Goal: Task Accomplishment & Management: Manage account settings

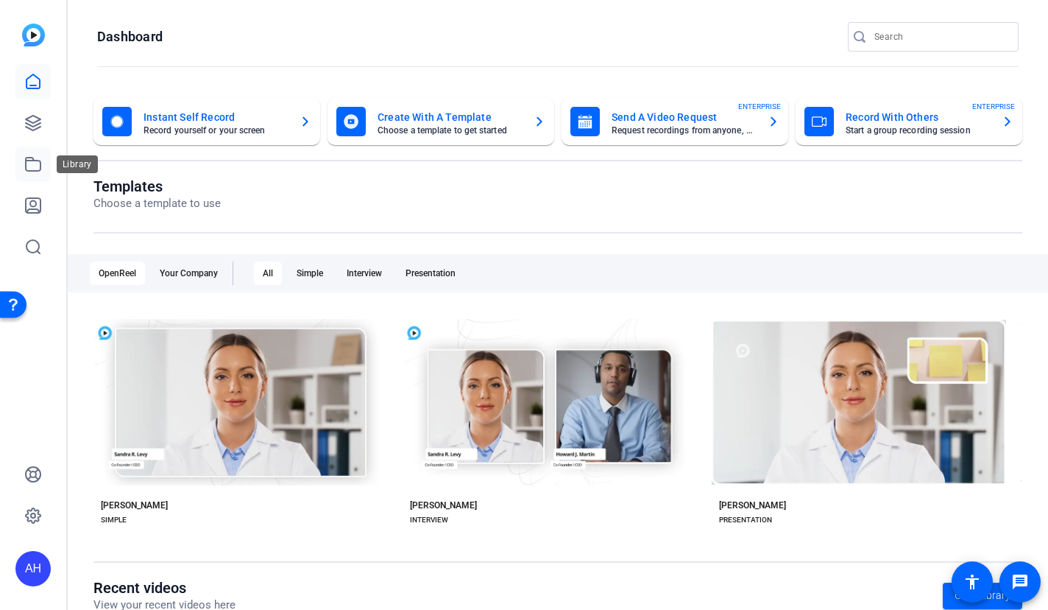
click at [35, 166] on icon at bounding box center [33, 164] width 18 height 18
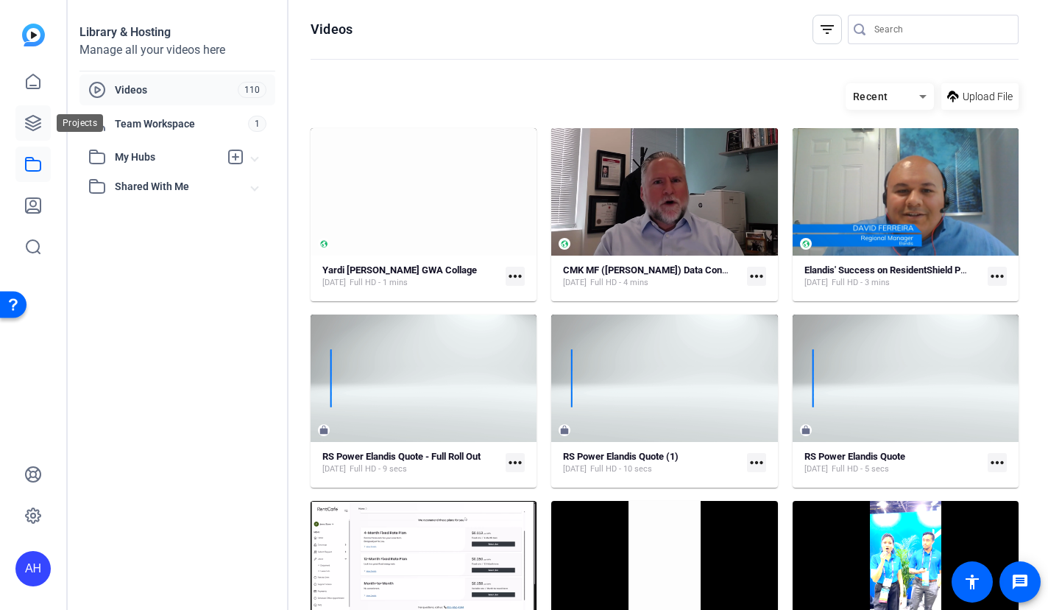
click at [36, 116] on icon at bounding box center [33, 123] width 18 height 18
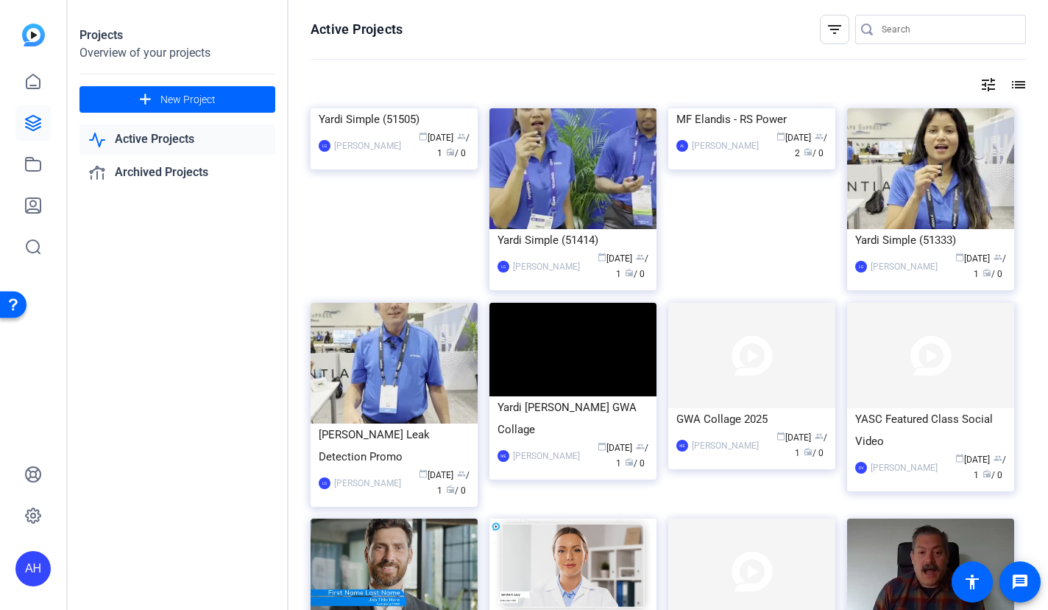
drag, startPoint x: 186, startPoint y: 300, endPoint x: 205, endPoint y: 296, distance: 20.2
click at [186, 300] on div "Projects Overview of your projects add New Project Active Projects Archived Pro…" at bounding box center [178, 305] width 221 height 610
click at [883, 27] on input "Search" at bounding box center [948, 30] width 133 height 18
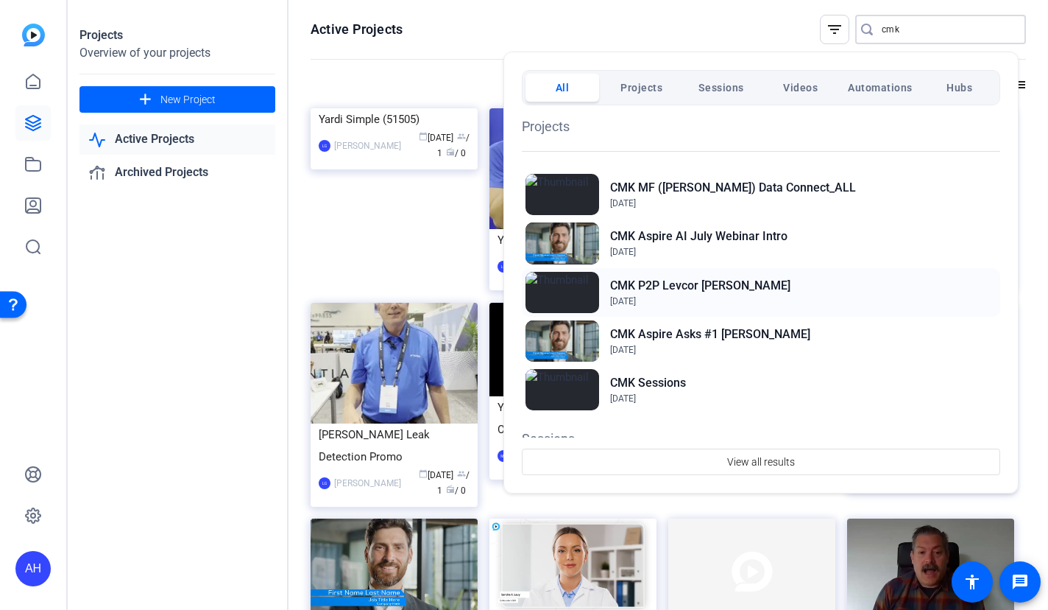
type input "cmk"
click at [734, 283] on h2 "CMK P2P Levcor Bronwen Harbour" at bounding box center [700, 286] width 180 height 18
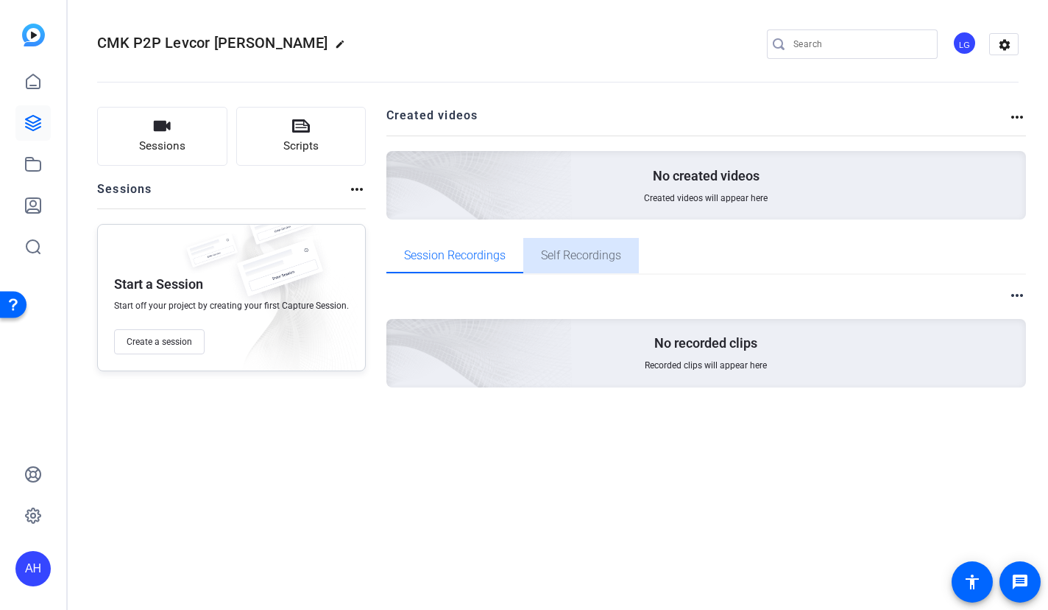
click at [572, 265] on span "Self Recordings" at bounding box center [581, 255] width 80 height 35
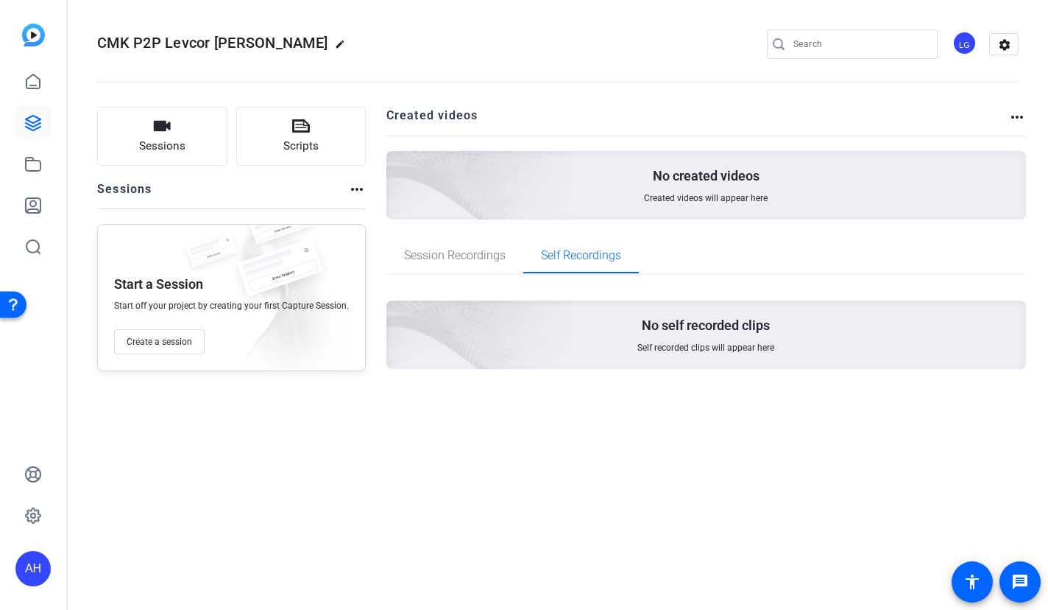
click at [964, 46] on div "LG" at bounding box center [965, 43] width 24 height 24
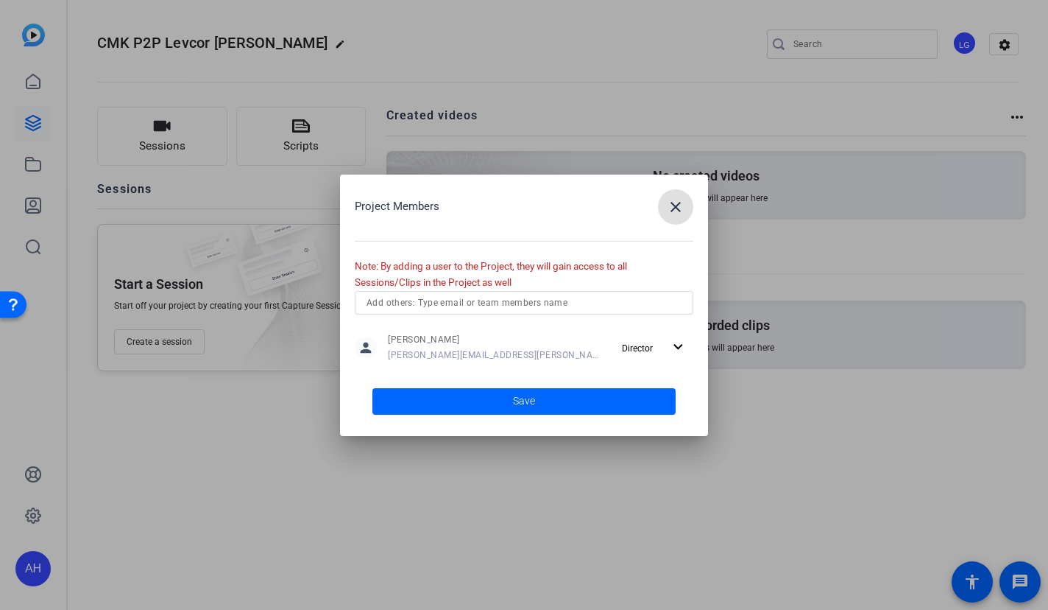
click at [492, 291] on div at bounding box center [524, 303] width 315 height 24
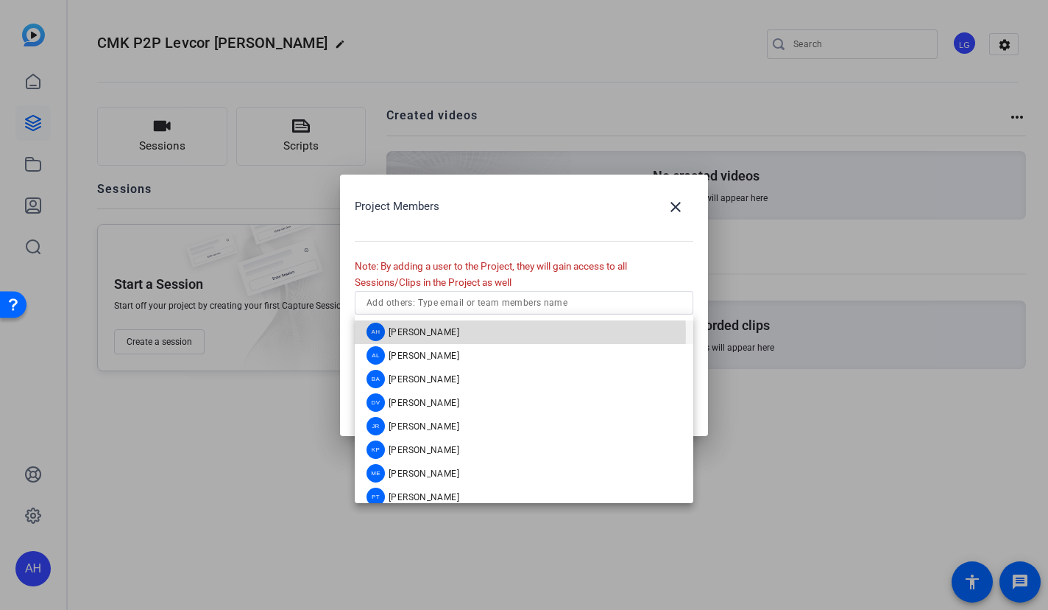
click at [442, 333] on span "[PERSON_NAME]" at bounding box center [424, 332] width 71 height 12
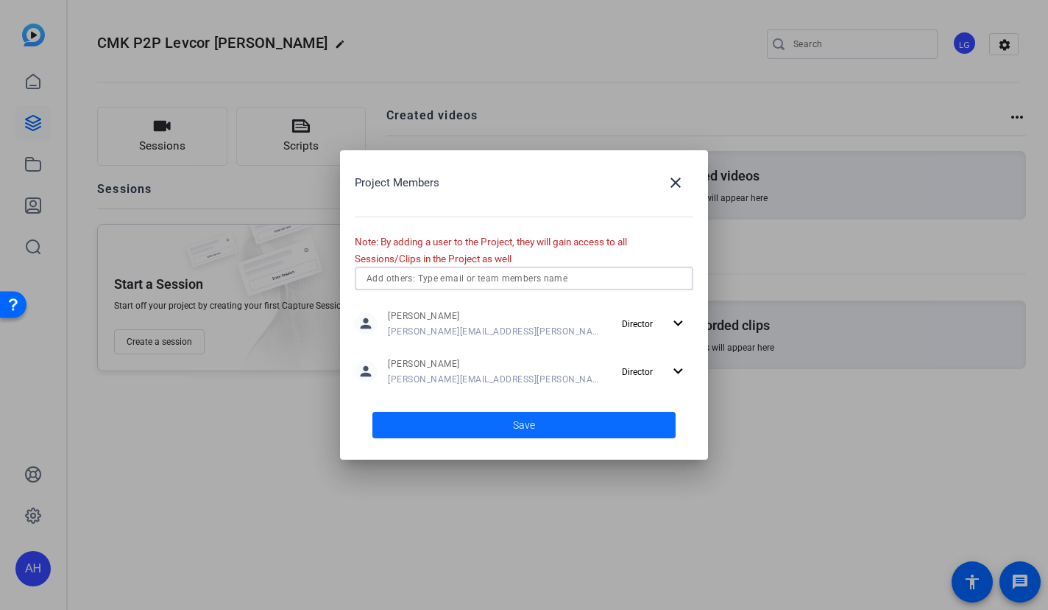
click at [499, 433] on span at bounding box center [523, 424] width 303 height 35
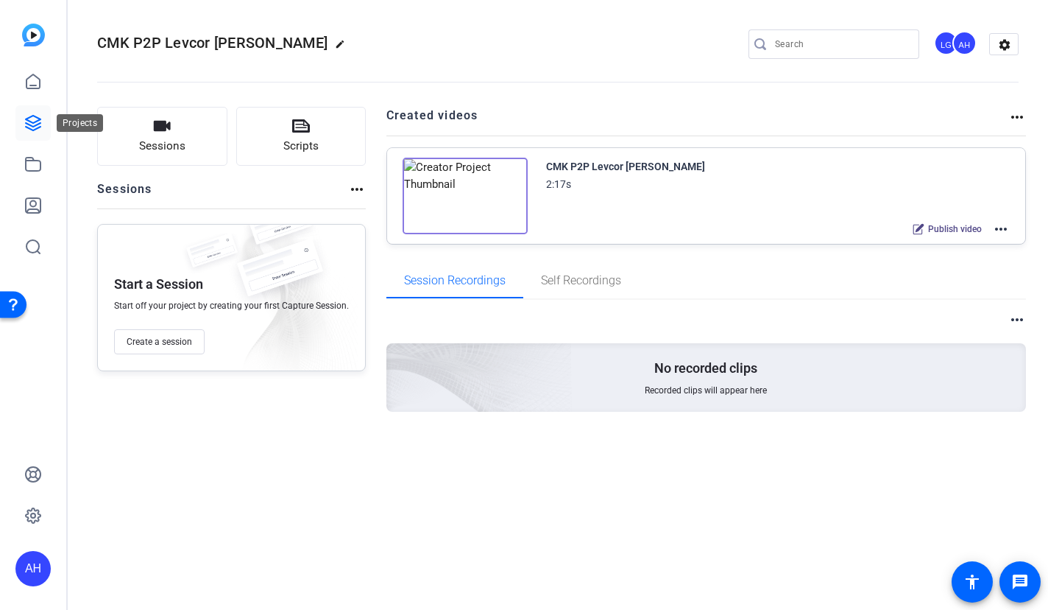
click at [32, 123] on icon at bounding box center [33, 123] width 18 height 18
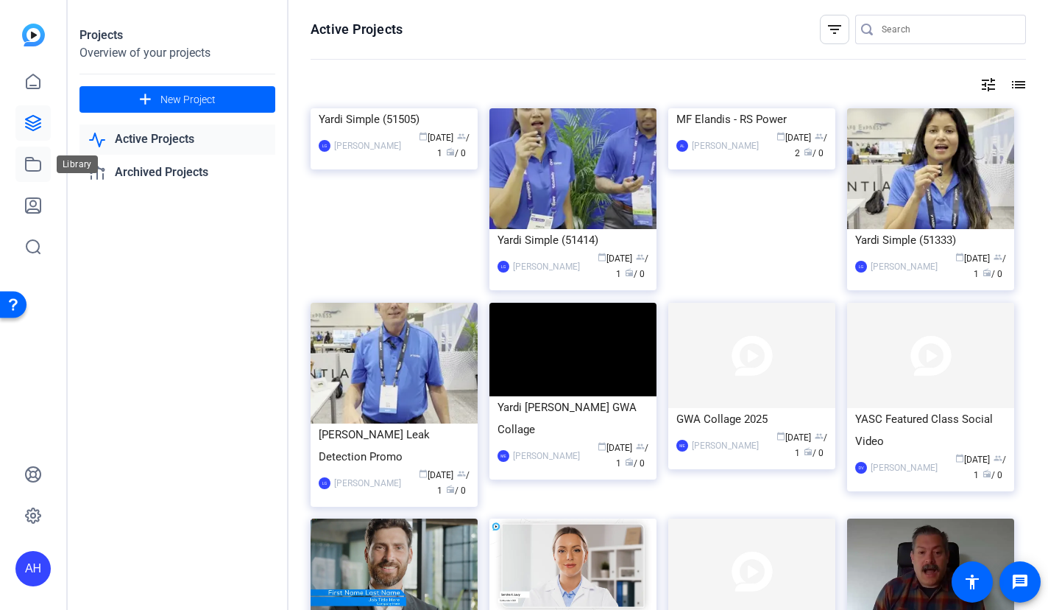
click at [24, 158] on icon at bounding box center [33, 164] width 18 height 18
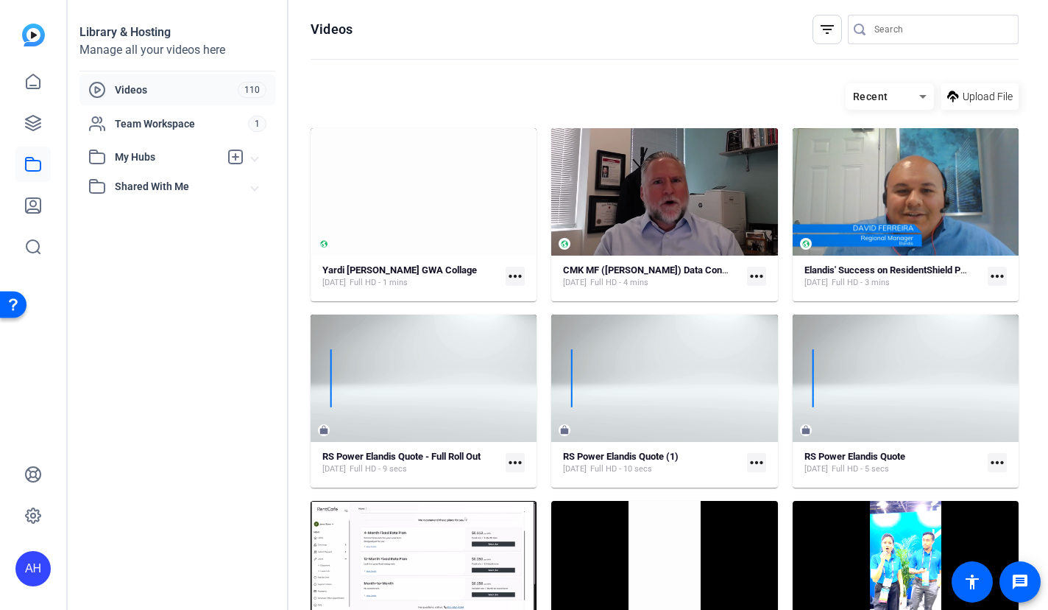
click at [903, 26] on input "Search" at bounding box center [941, 30] width 133 height 18
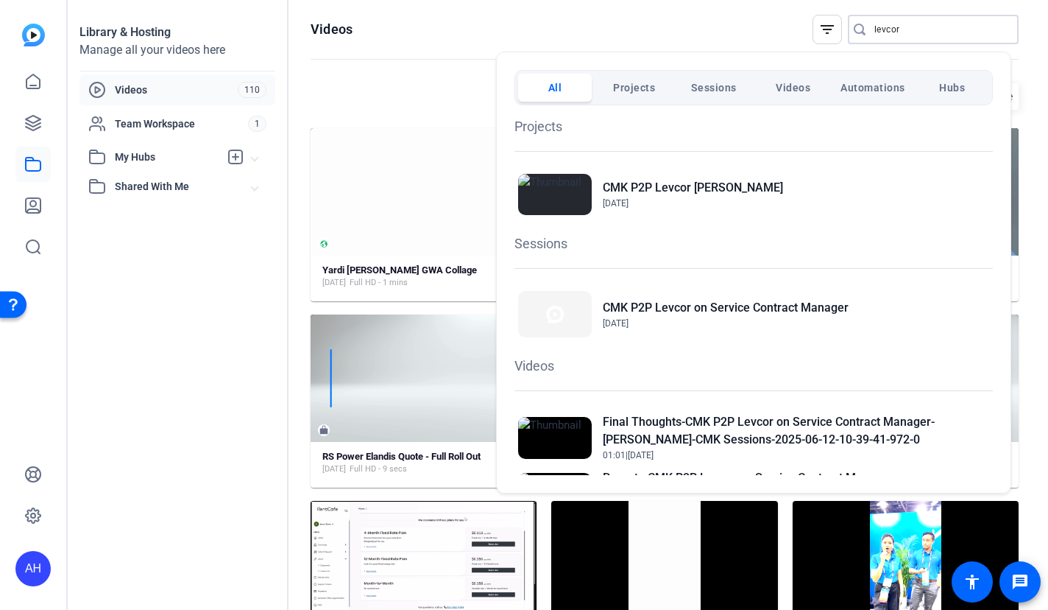
type input "levcor"
click at [718, 305] on h2 "CMK P2P Levcor on Service Contract Manager" at bounding box center [726, 308] width 246 height 18
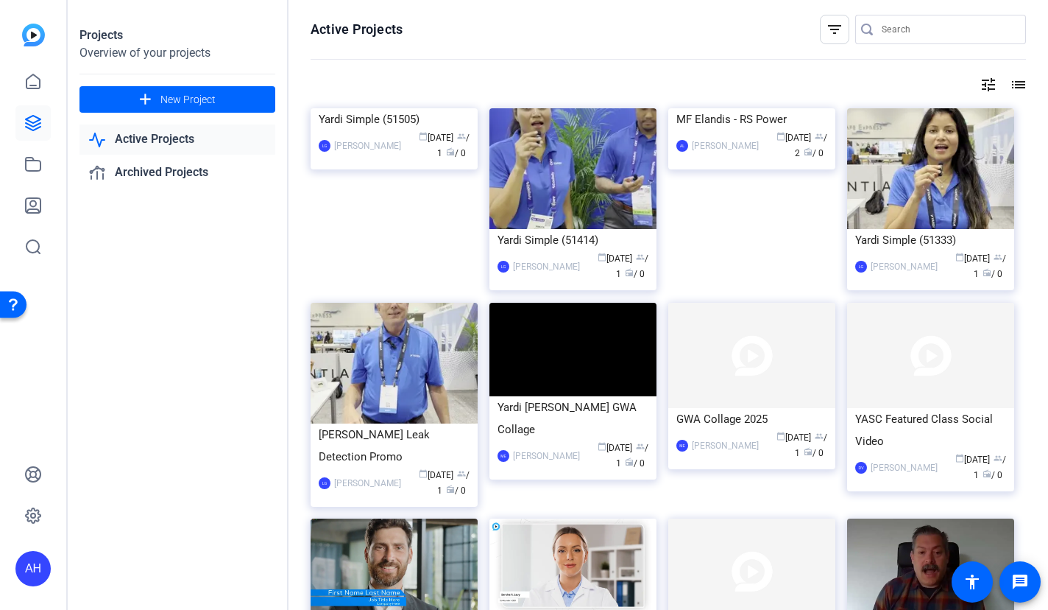
click at [892, 27] on input "Search" at bounding box center [948, 30] width 133 height 18
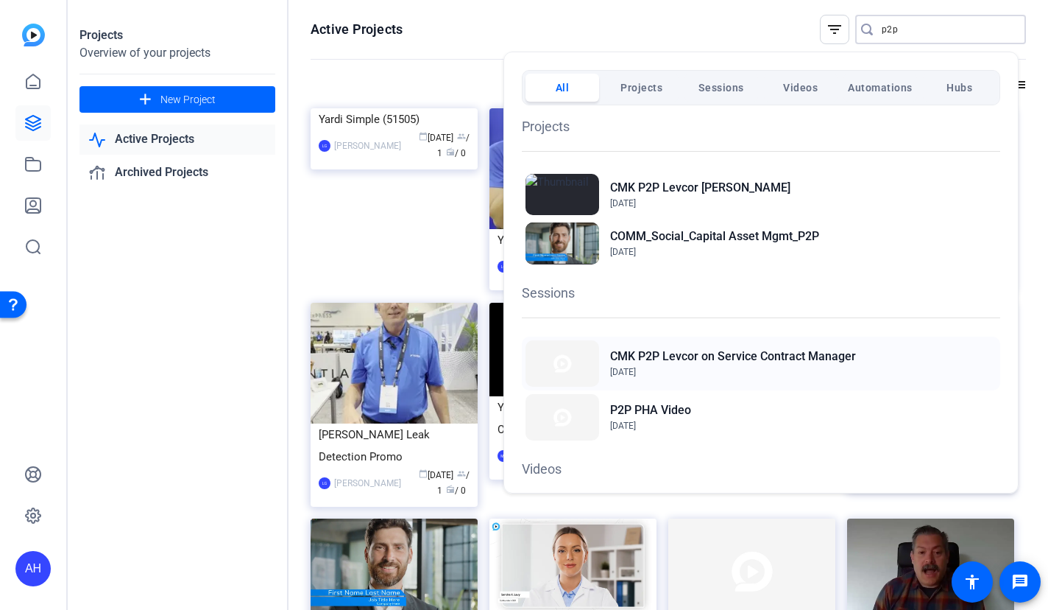
type input "p2p"
click at [780, 356] on h2 "CMK P2P Levcor on Service Contract Manager" at bounding box center [733, 356] width 246 height 18
click at [464, 26] on div at bounding box center [524, 305] width 1048 height 610
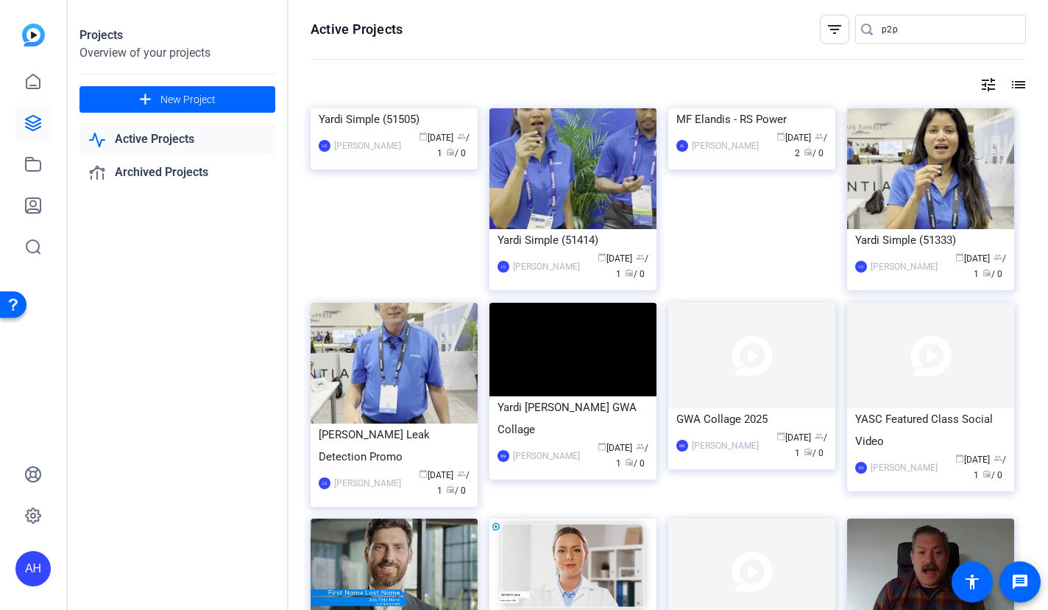
click at [768, 68] on openreel-divider-bar at bounding box center [669, 60] width 716 height 32
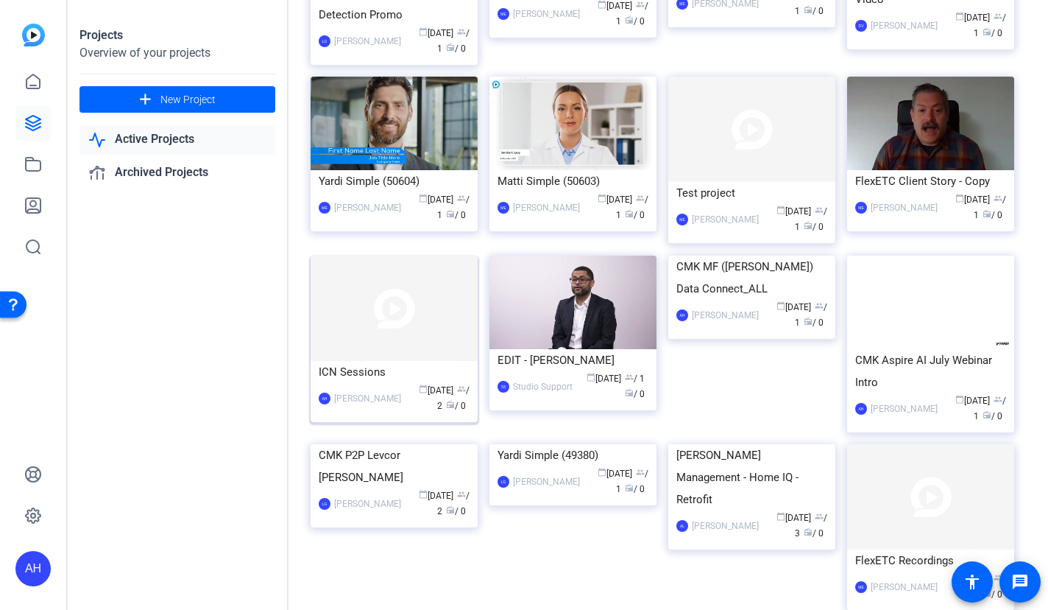
scroll to position [697, 0]
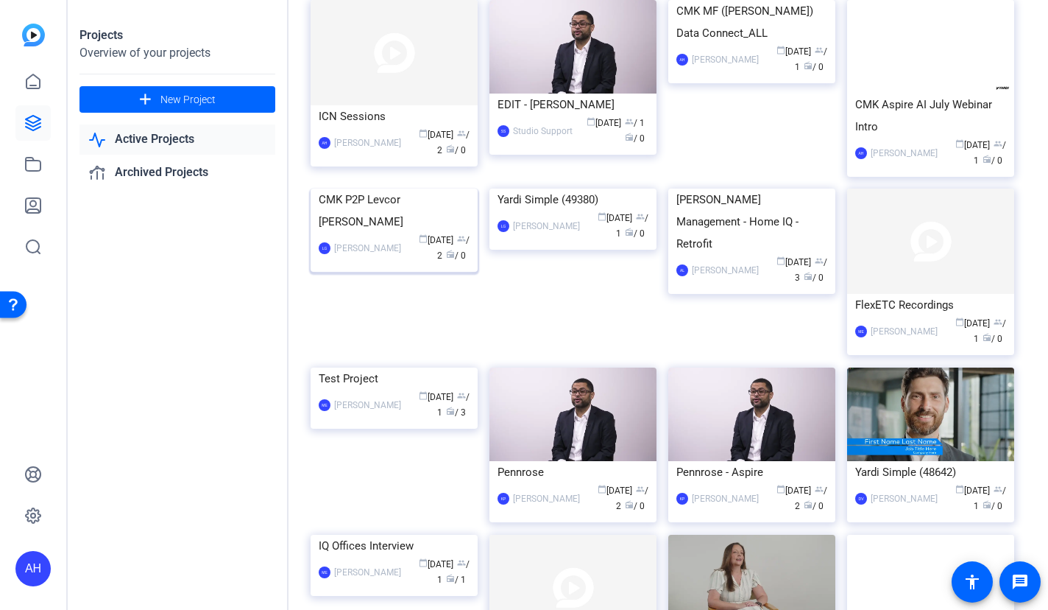
click at [414, 233] on div "CMK P2P Levcor Bronwen Harbour" at bounding box center [394, 210] width 151 height 44
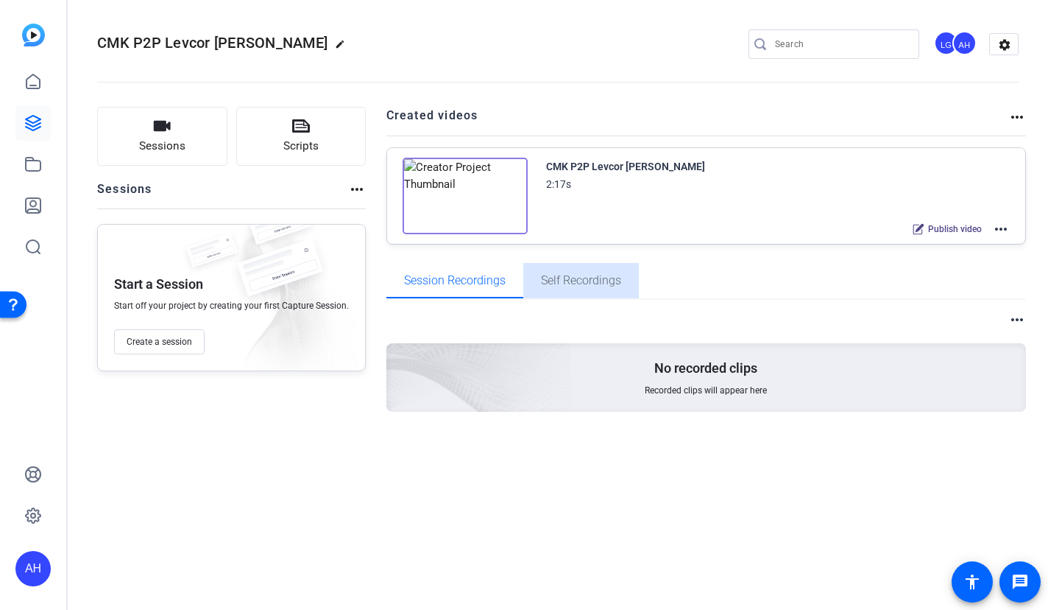
click at [565, 281] on span "Self Recordings" at bounding box center [581, 281] width 80 height 12
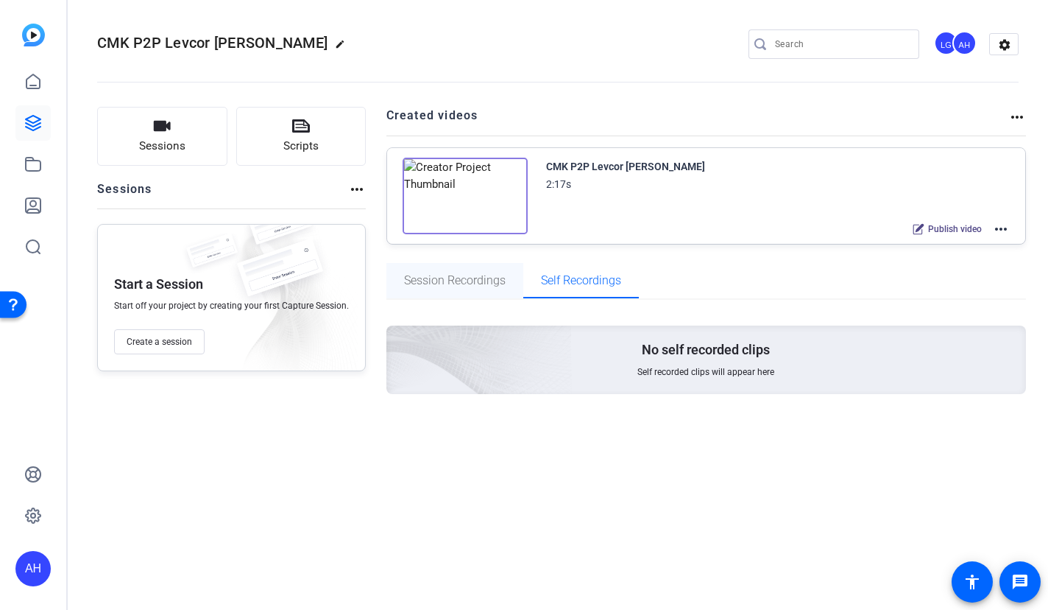
click at [463, 279] on span "Session Recordings" at bounding box center [455, 281] width 102 height 12
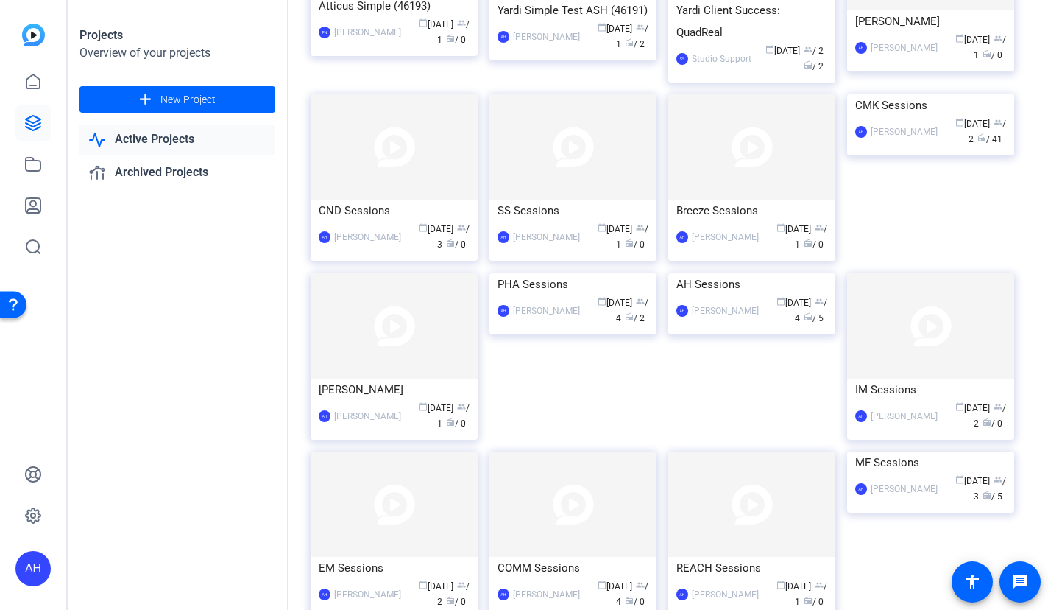
scroll to position [3271, 0]
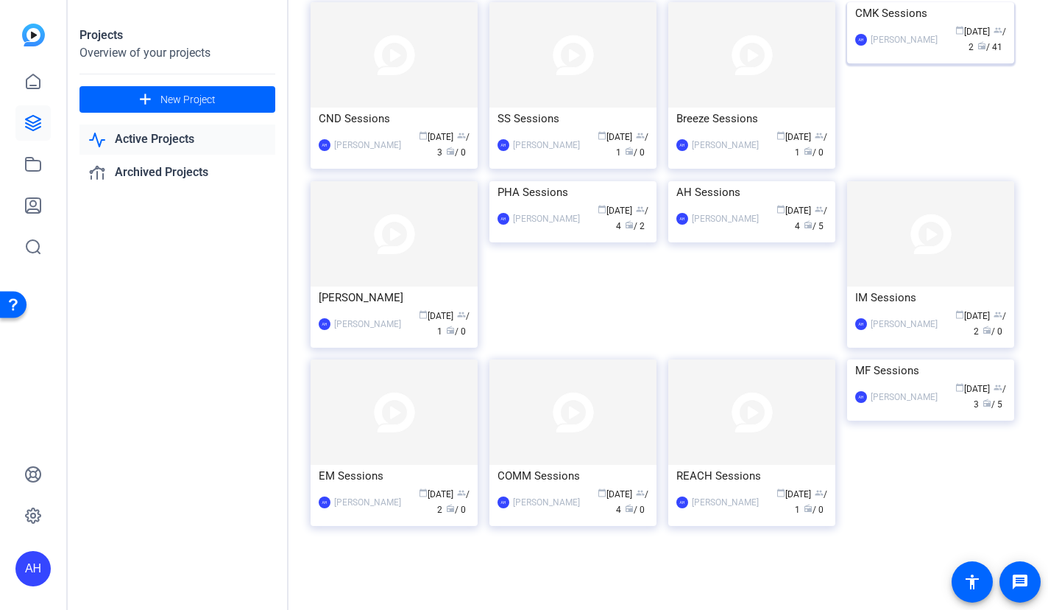
click at [912, 24] on div "CMK Sessions" at bounding box center [930, 13] width 151 height 22
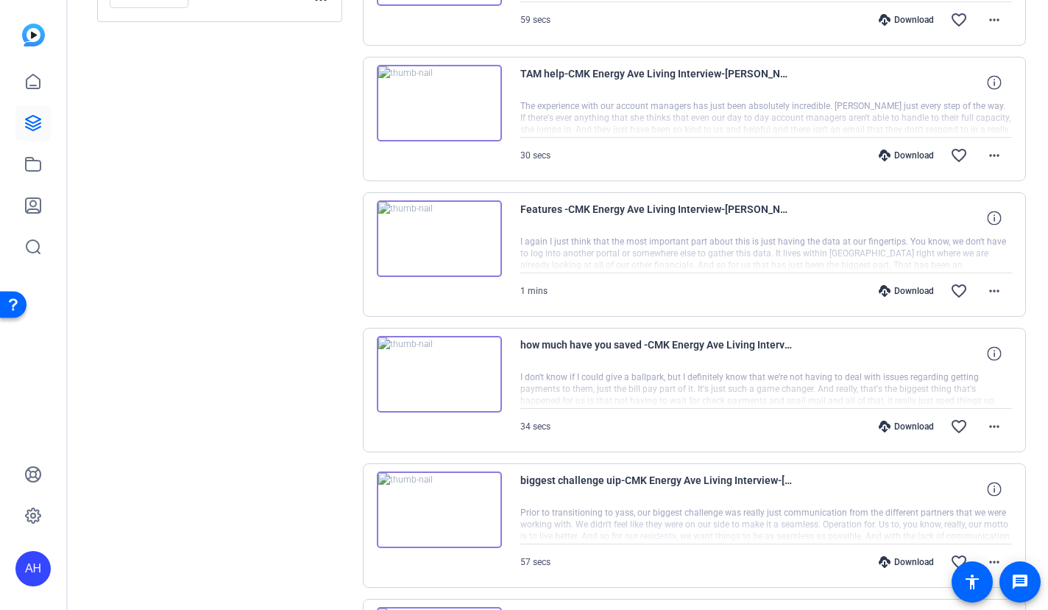
scroll to position [1147, 0]
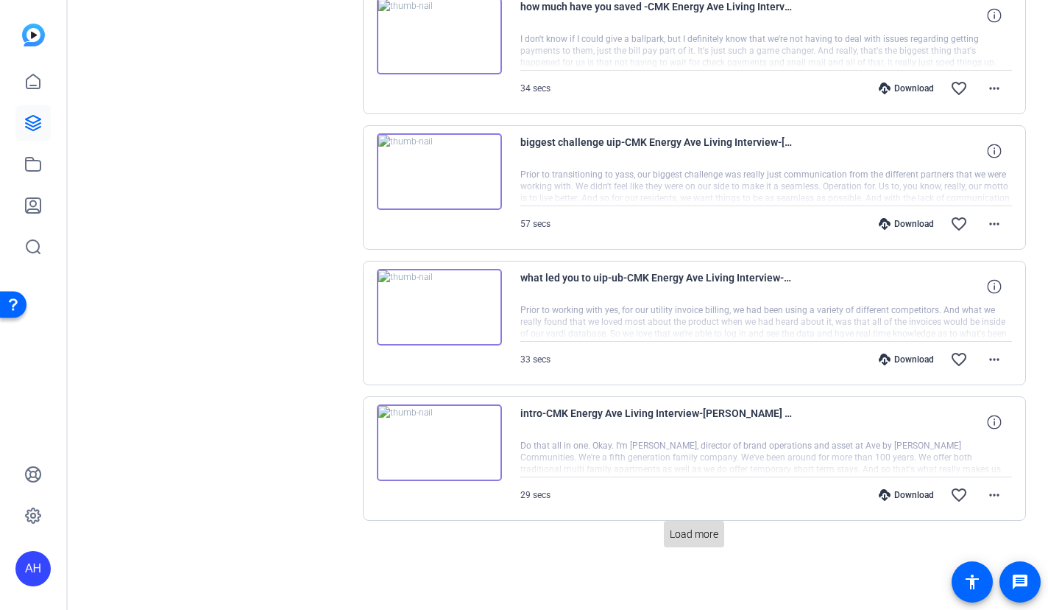
click at [670, 531] on span "Load more" at bounding box center [694, 533] width 49 height 15
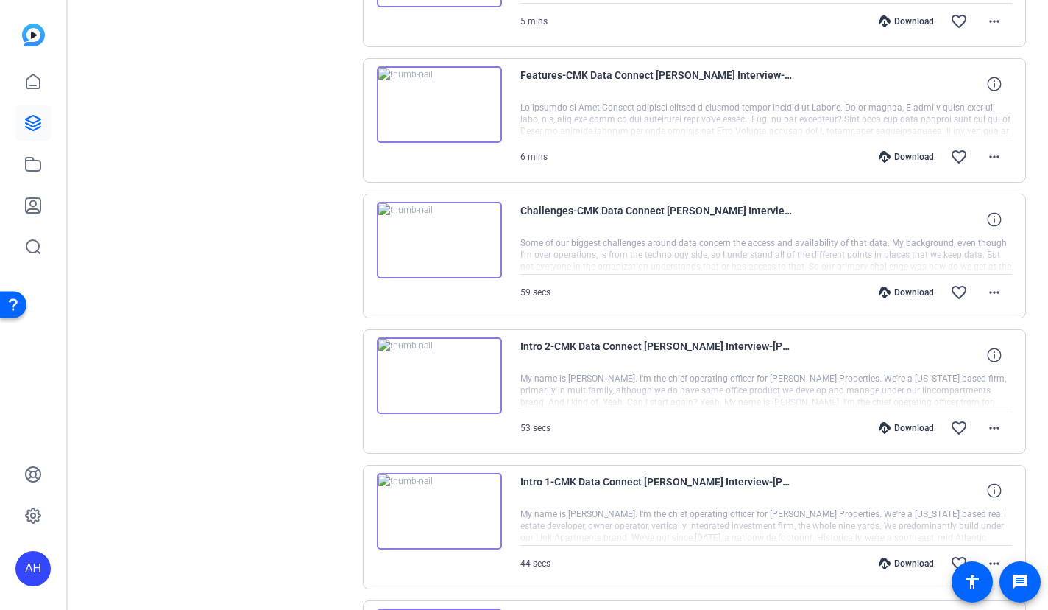
scroll to position [2500, 0]
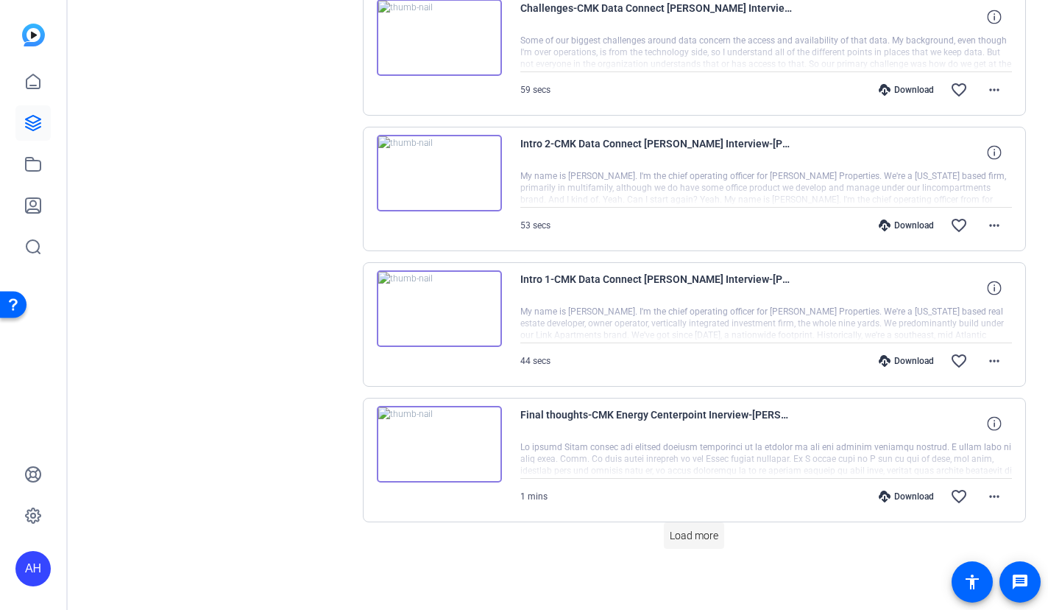
click at [695, 538] on span "Load more" at bounding box center [694, 535] width 49 height 15
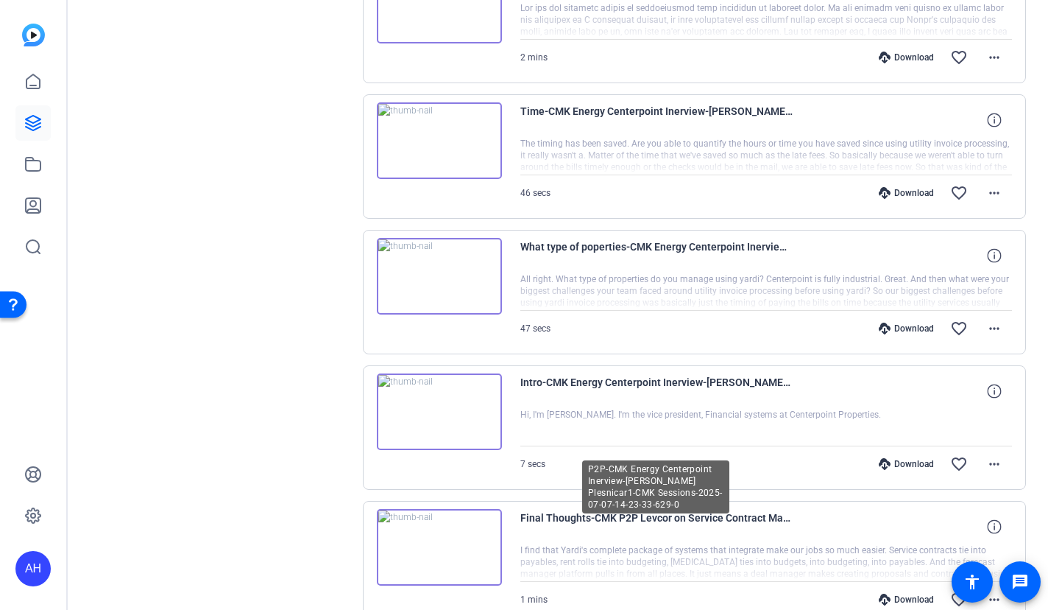
scroll to position [3852, 0]
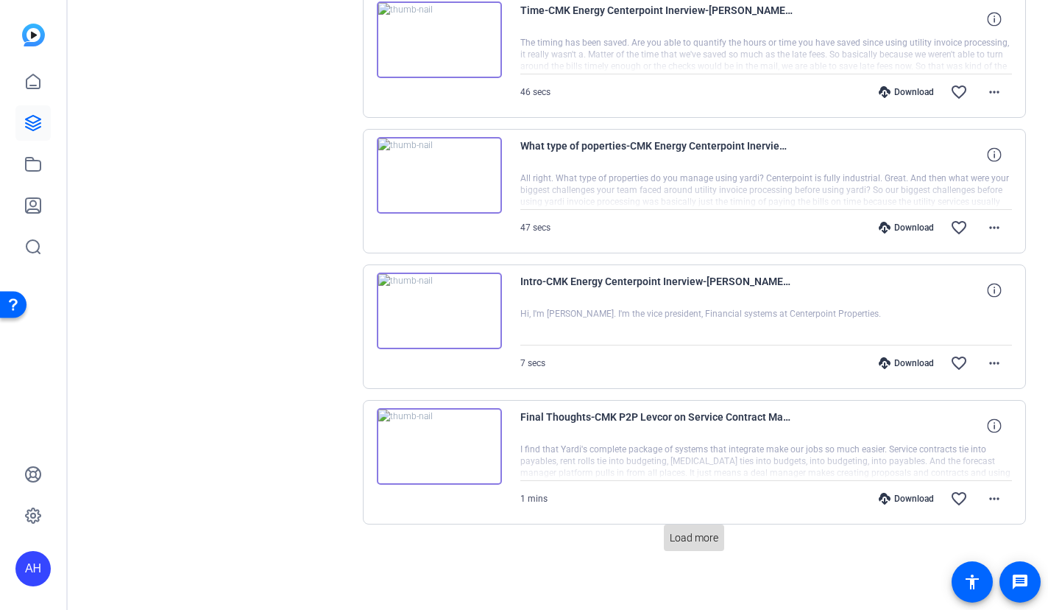
click at [713, 530] on span "Load more" at bounding box center [694, 537] width 49 height 15
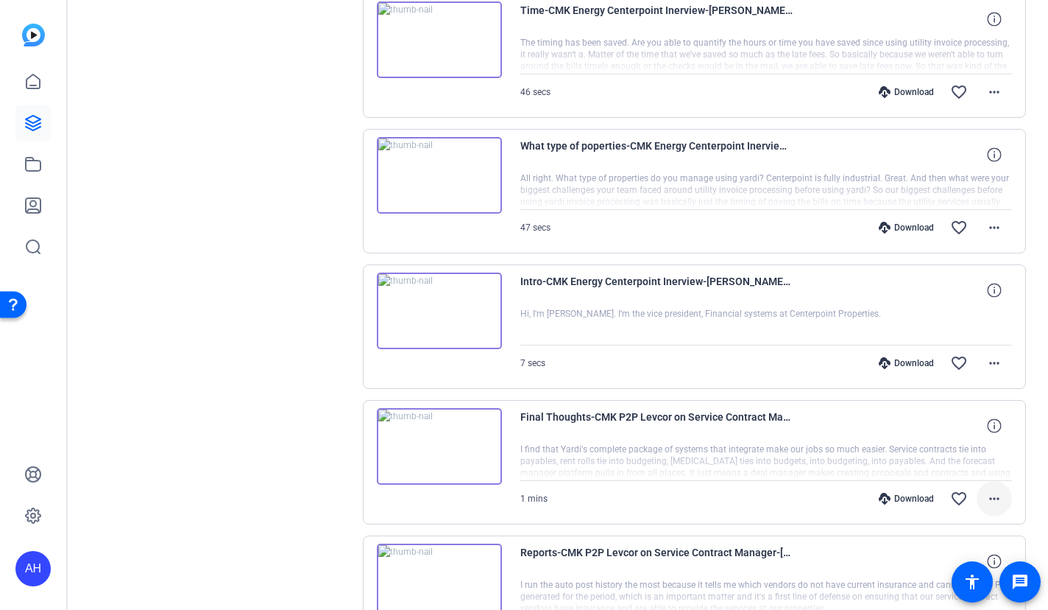
click at [986, 491] on mat-icon "more_horiz" at bounding box center [995, 499] width 18 height 18
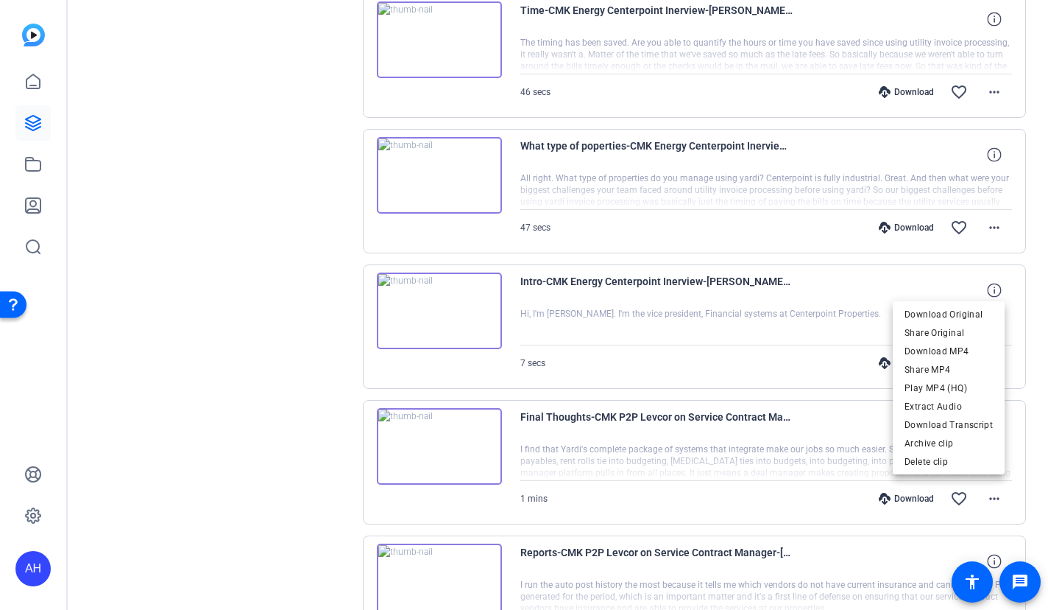
click at [1045, 460] on div at bounding box center [524, 305] width 1048 height 610
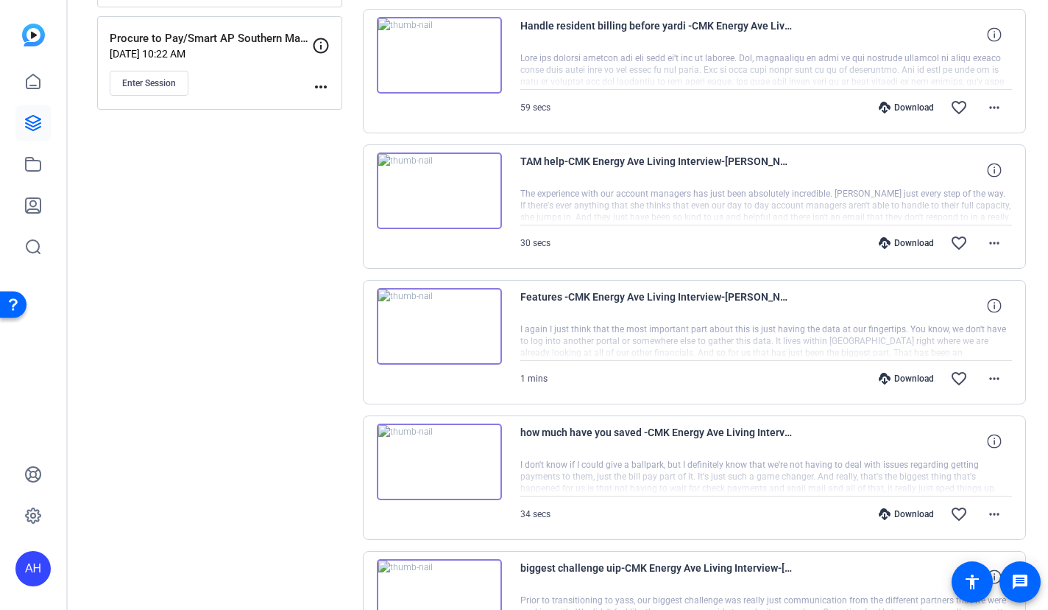
scroll to position [0, 0]
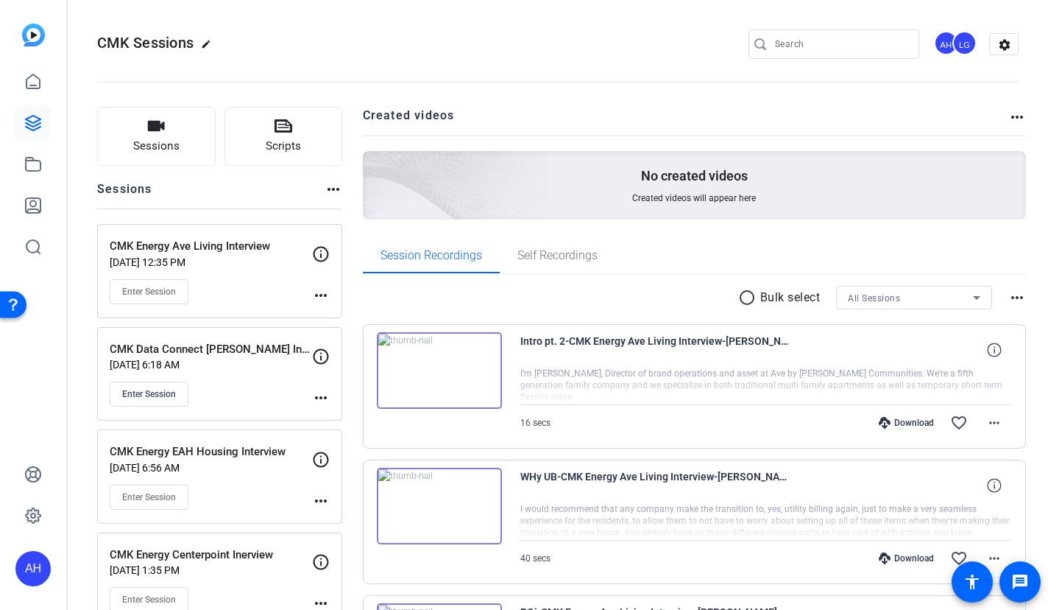
click at [864, 297] on span "All Sessions" at bounding box center [874, 298] width 52 height 10
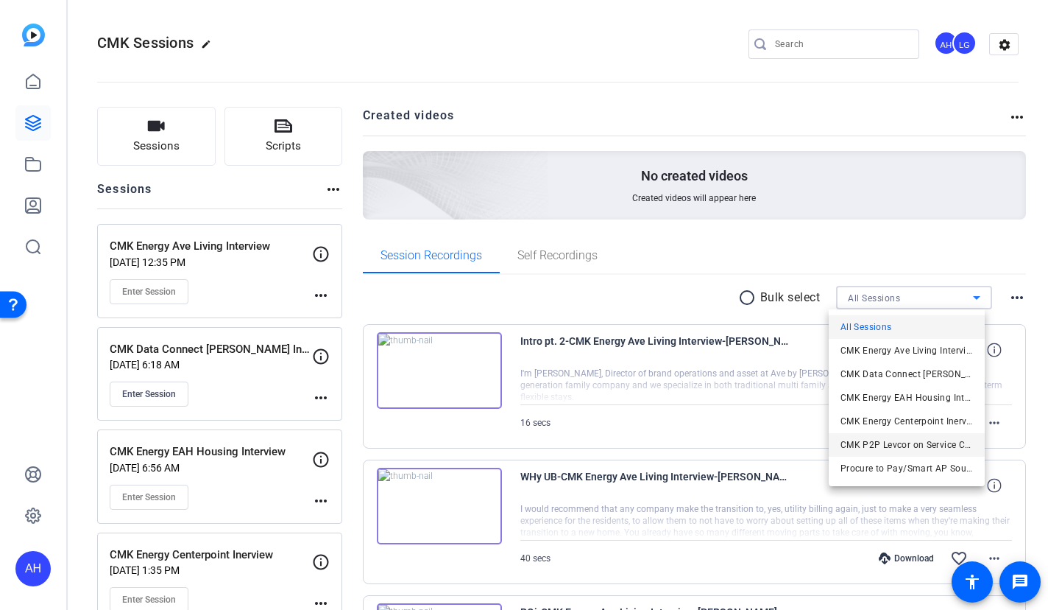
click at [904, 449] on span "CMK P2P Levcor on Service Contract Manager" at bounding box center [907, 445] width 133 height 18
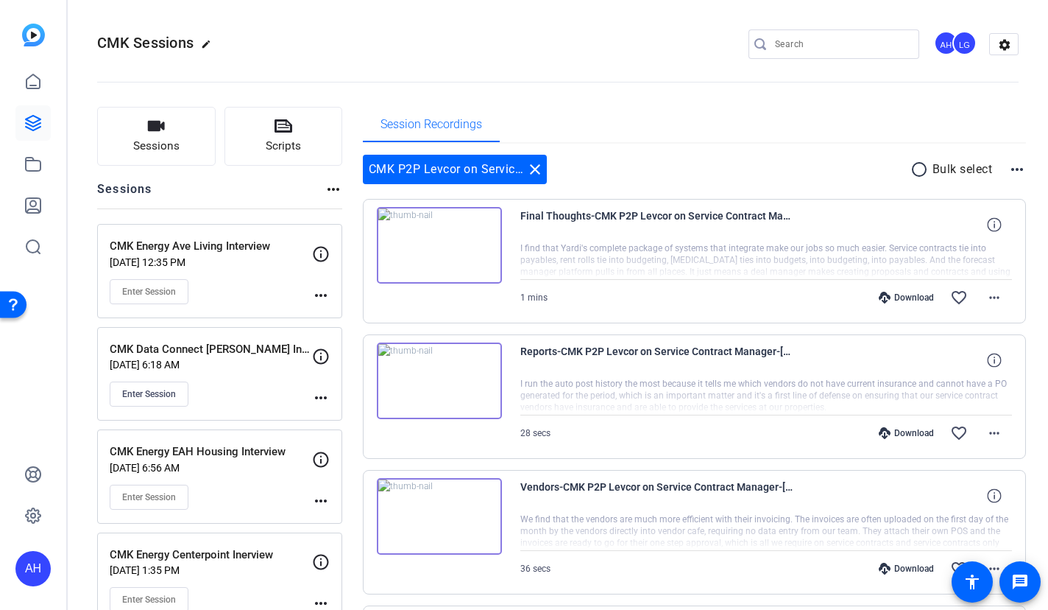
click at [1014, 169] on mat-icon "more_horiz" at bounding box center [1018, 169] width 18 height 18
click at [801, 141] on div at bounding box center [524, 305] width 1048 height 610
click at [912, 170] on mat-icon "radio_button_unchecked" at bounding box center [922, 169] width 22 height 18
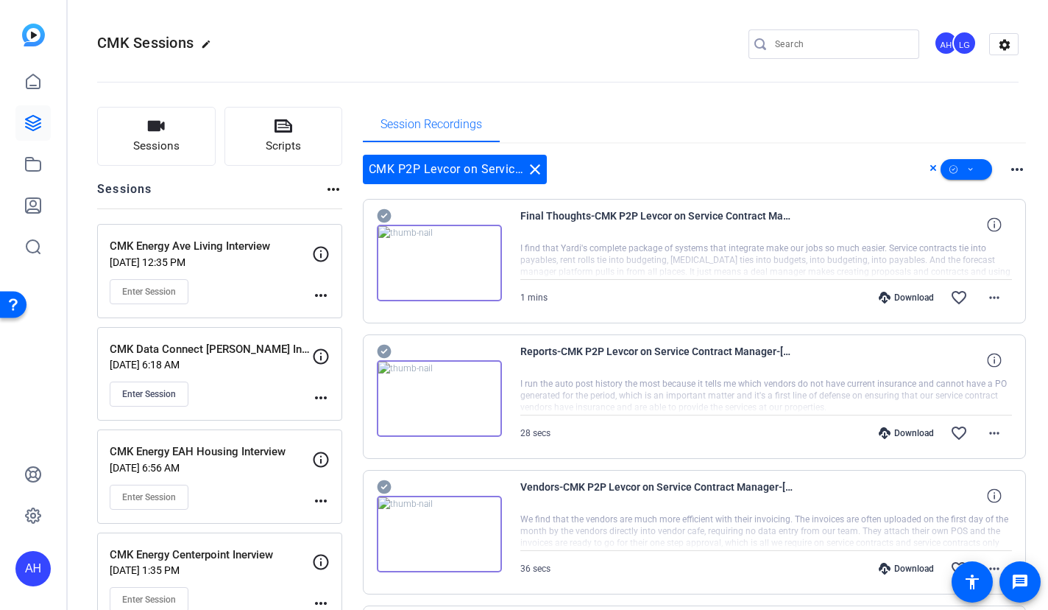
click at [921, 166] on div "CMK P2P Levcor on Service Contract Manager close more_horiz" at bounding box center [695, 169] width 664 height 29
click at [930, 166] on icon at bounding box center [933, 168] width 7 height 18
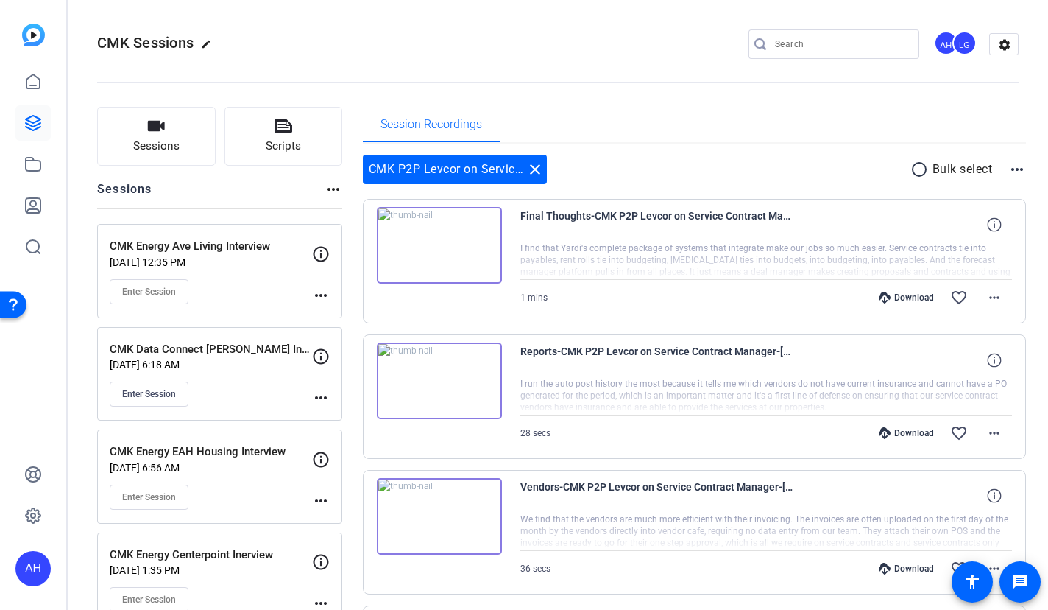
click at [1016, 170] on mat-icon "more_horiz" at bounding box center [1018, 169] width 18 height 18
drag, startPoint x: 489, startPoint y: 169, endPoint x: 497, endPoint y: 169, distance: 8.1
click at [489, 169] on div at bounding box center [524, 305] width 1048 height 610
click at [533, 167] on mat-icon "close" at bounding box center [535, 169] width 18 height 18
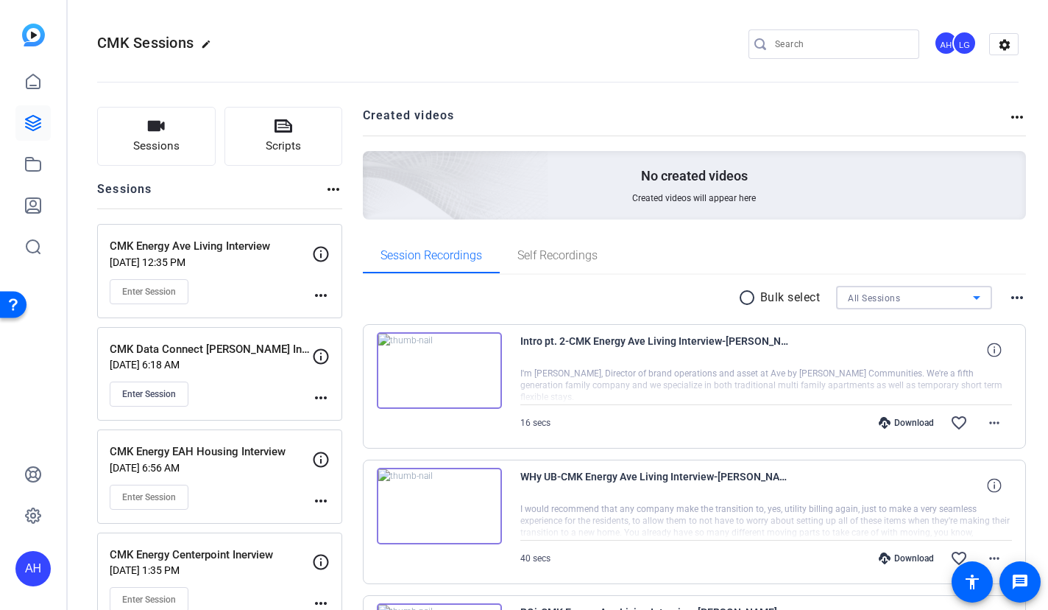
click at [896, 293] on div "All Sessions" at bounding box center [910, 298] width 125 height 18
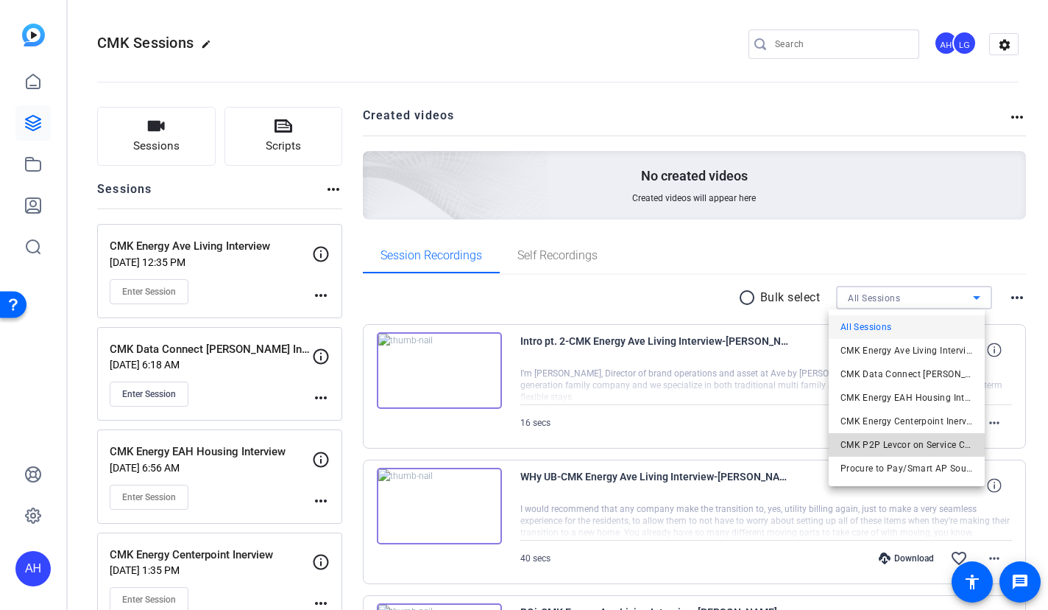
drag, startPoint x: 831, startPoint y: 445, endPoint x: 934, endPoint y: 445, distance: 103.1
click at [934, 445] on mat-option "CMK P2P Levcor on Service Contract Manager" at bounding box center [907, 445] width 156 height 24
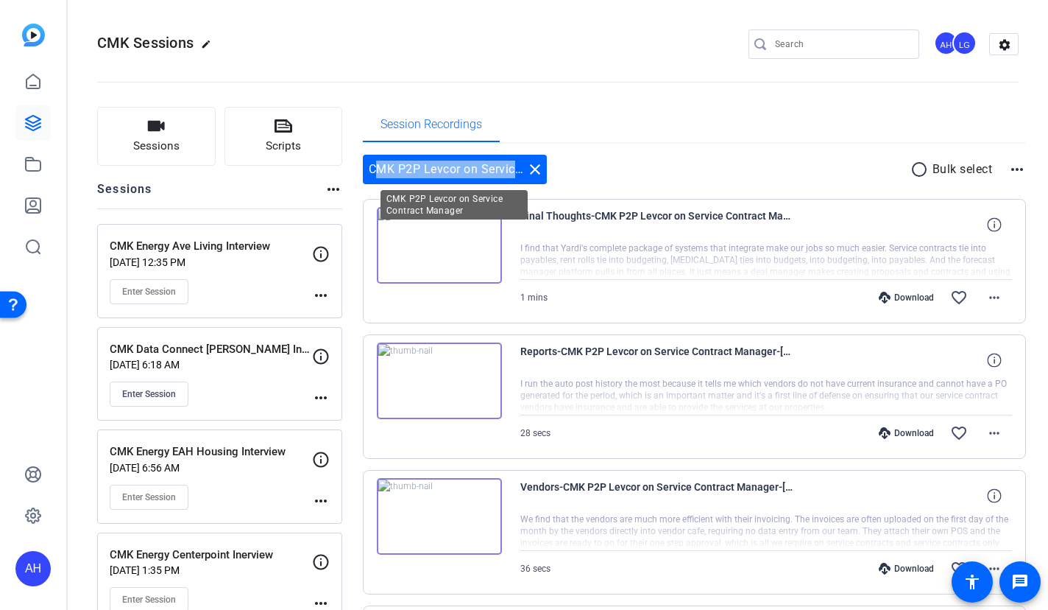
drag, startPoint x: 562, startPoint y: 177, endPoint x: 367, endPoint y: 167, distance: 195.4
click at [367, 167] on div "CMK P2P Levcor on Service Contract Manager close radio_button_unchecked Bulk se…" at bounding box center [695, 169] width 664 height 29
copy div "CMK P2P Levcor on Service Contract"
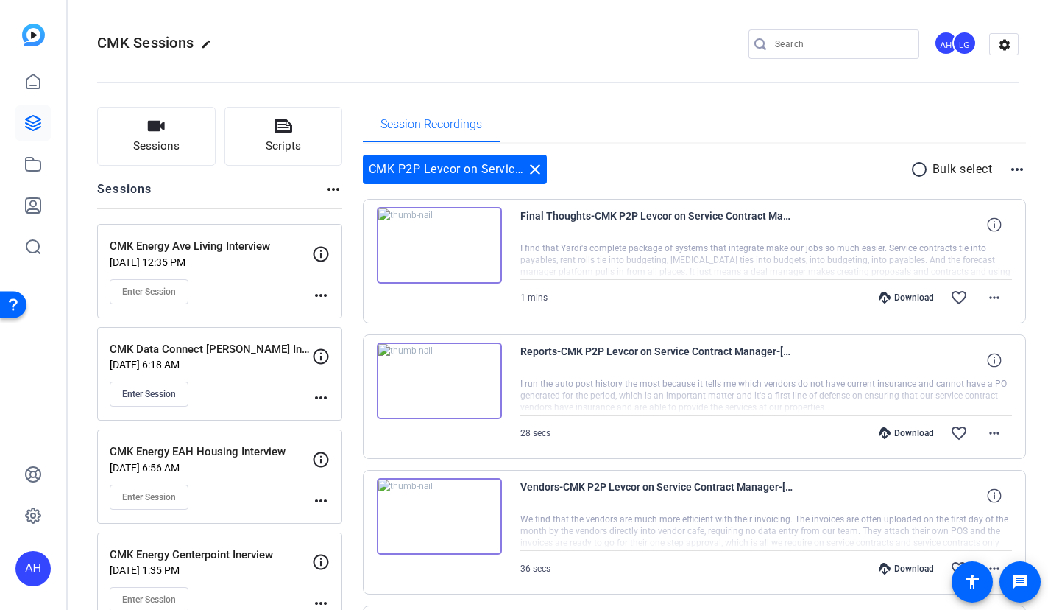
click at [613, 177] on div "CMK P2P Levcor on Service Contract Manager close radio_button_unchecked Bulk se…" at bounding box center [695, 169] width 664 height 29
click at [958, 44] on div "LG" at bounding box center [965, 43] width 24 height 24
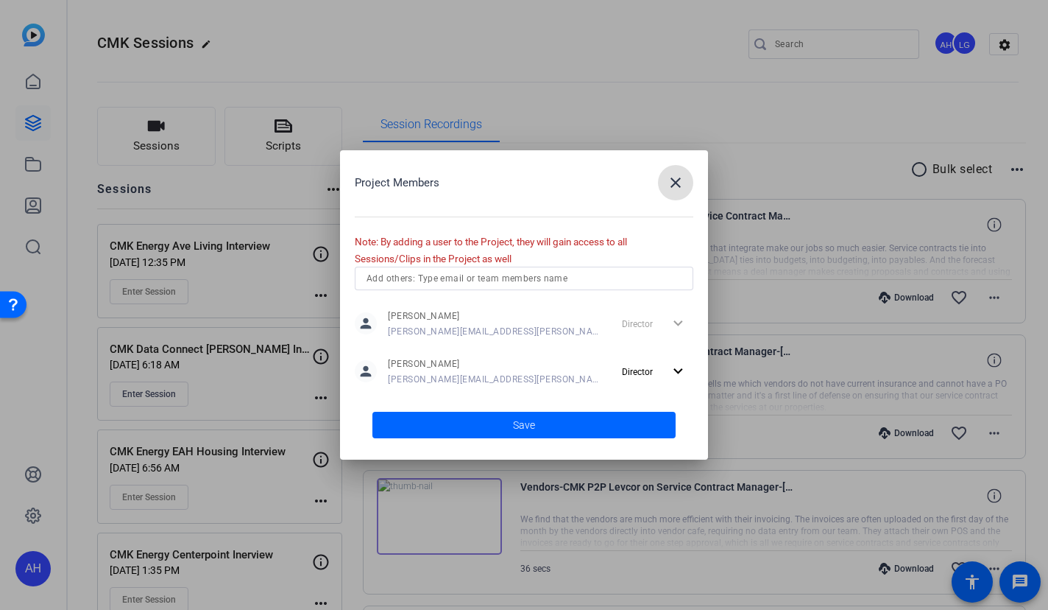
click at [458, 275] on input "text" at bounding box center [524, 278] width 315 height 18
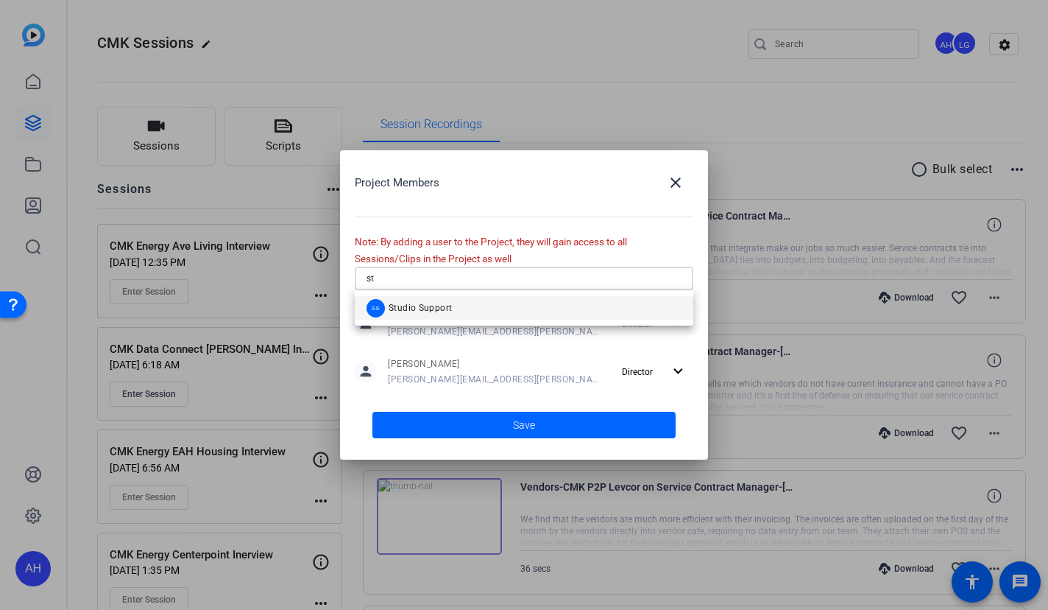
type input "st"
click at [440, 302] on span "Studio Support" at bounding box center [420, 308] width 63 height 12
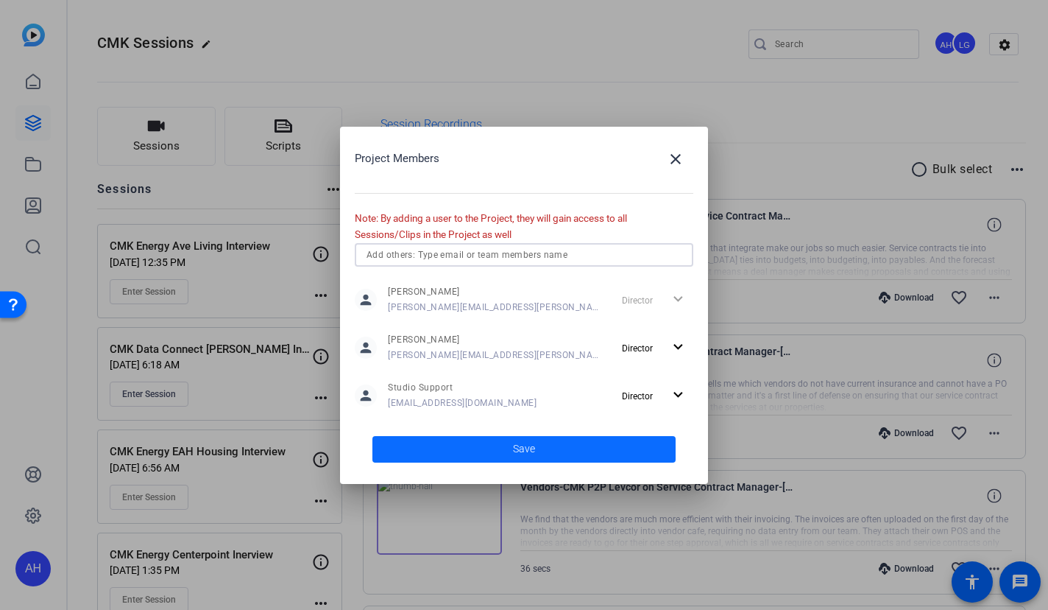
click at [545, 455] on span at bounding box center [523, 448] width 303 height 35
